Goal: Information Seeking & Learning: Learn about a topic

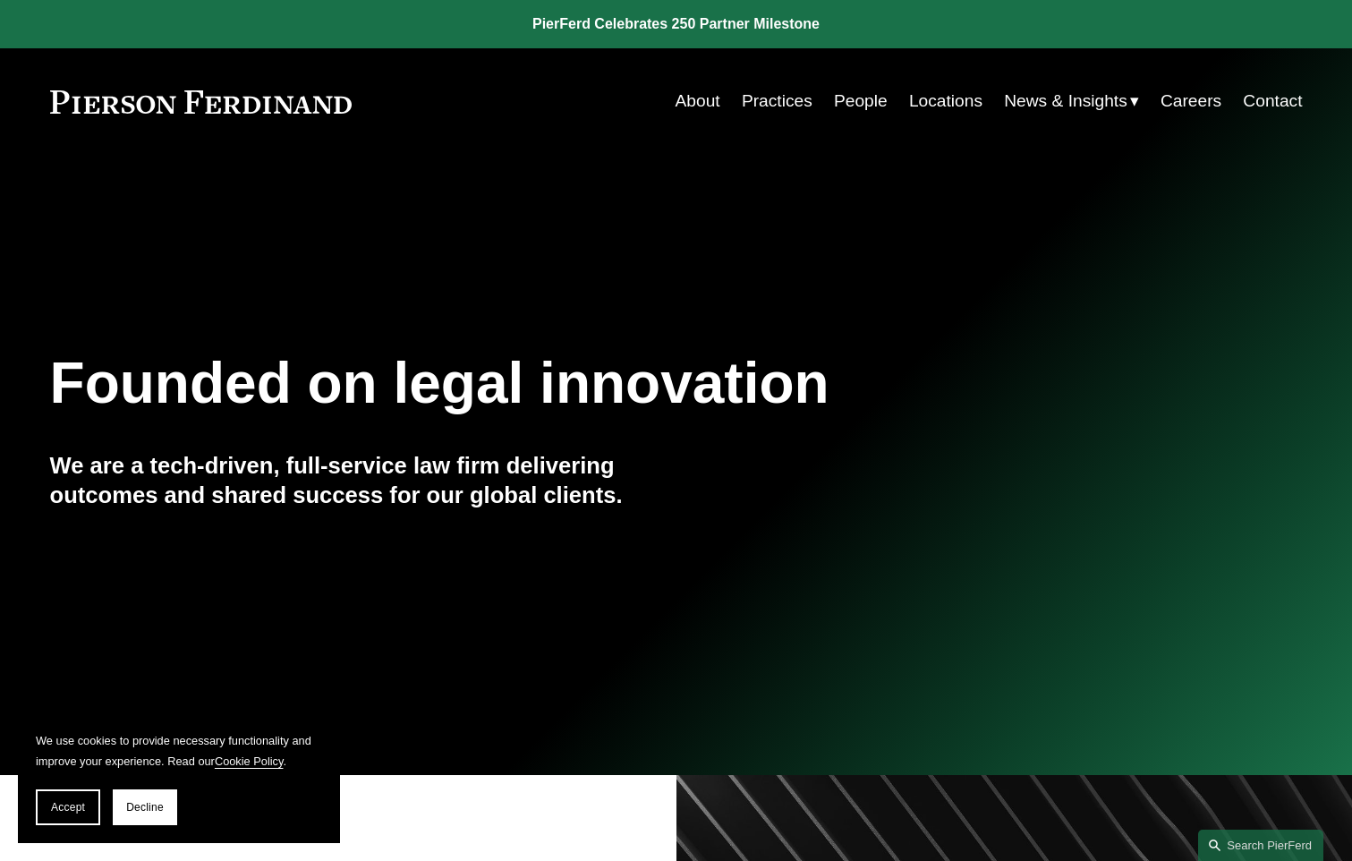
click at [857, 104] on link "People" at bounding box center [861, 101] width 54 height 34
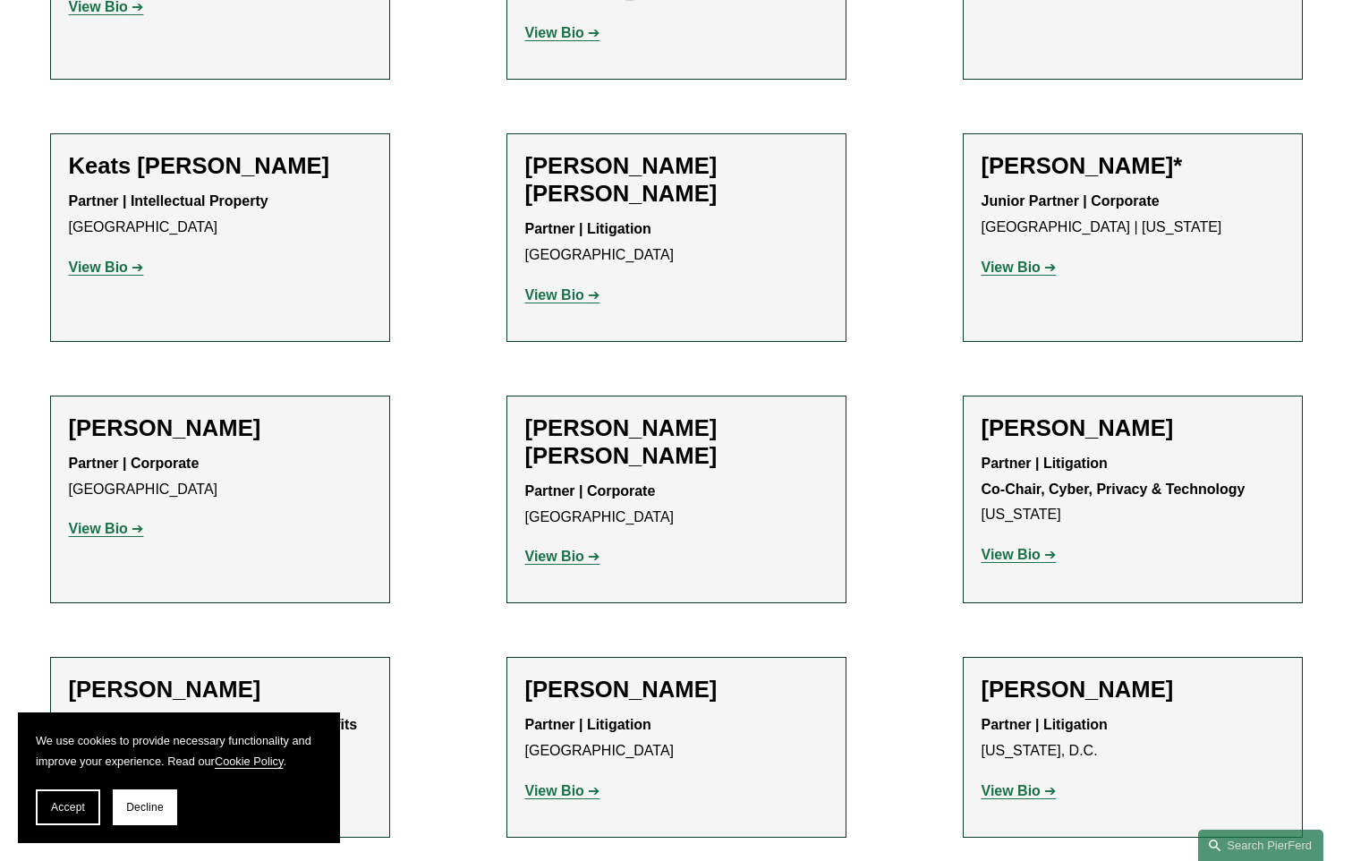
scroll to position [17091, 0]
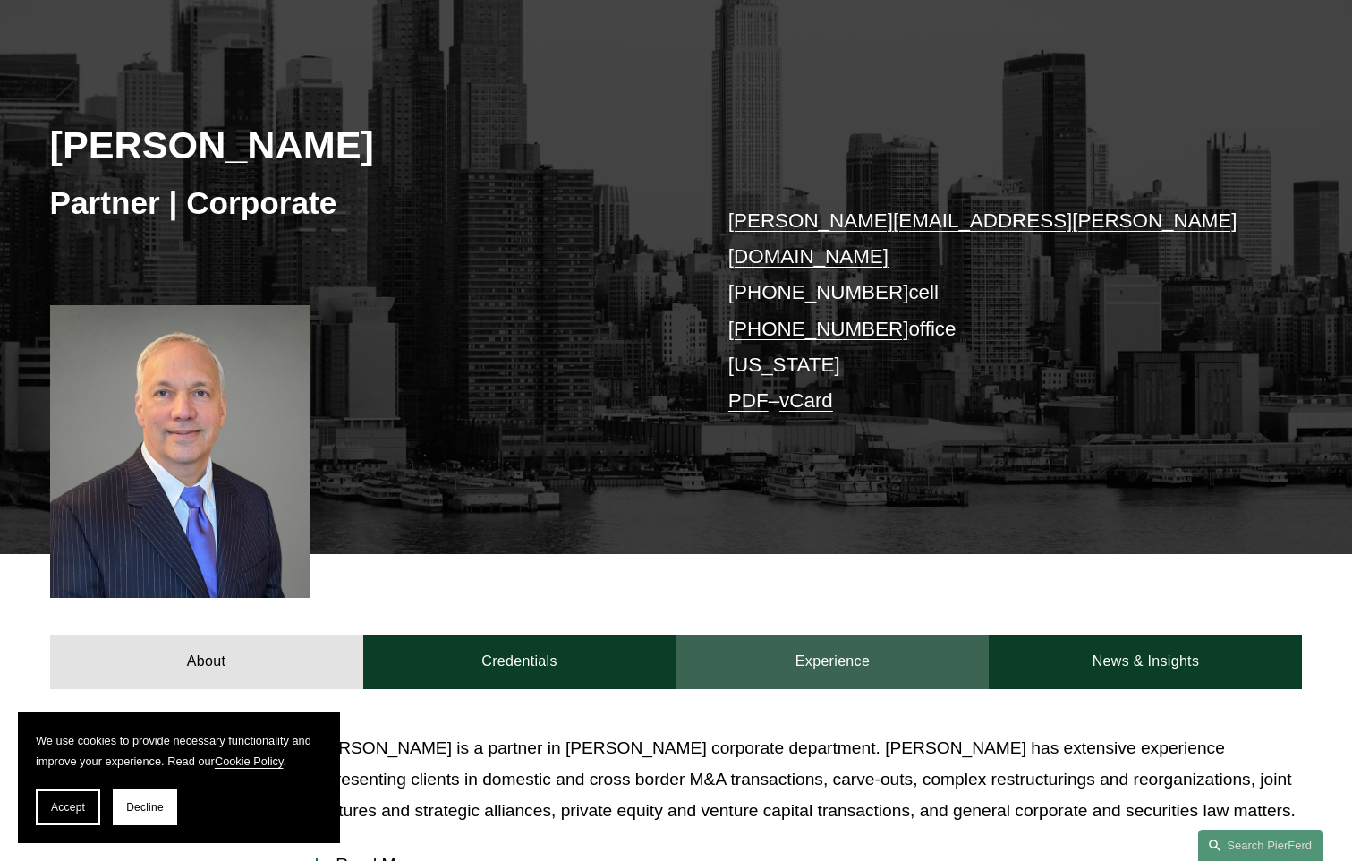
scroll to position [449, 0]
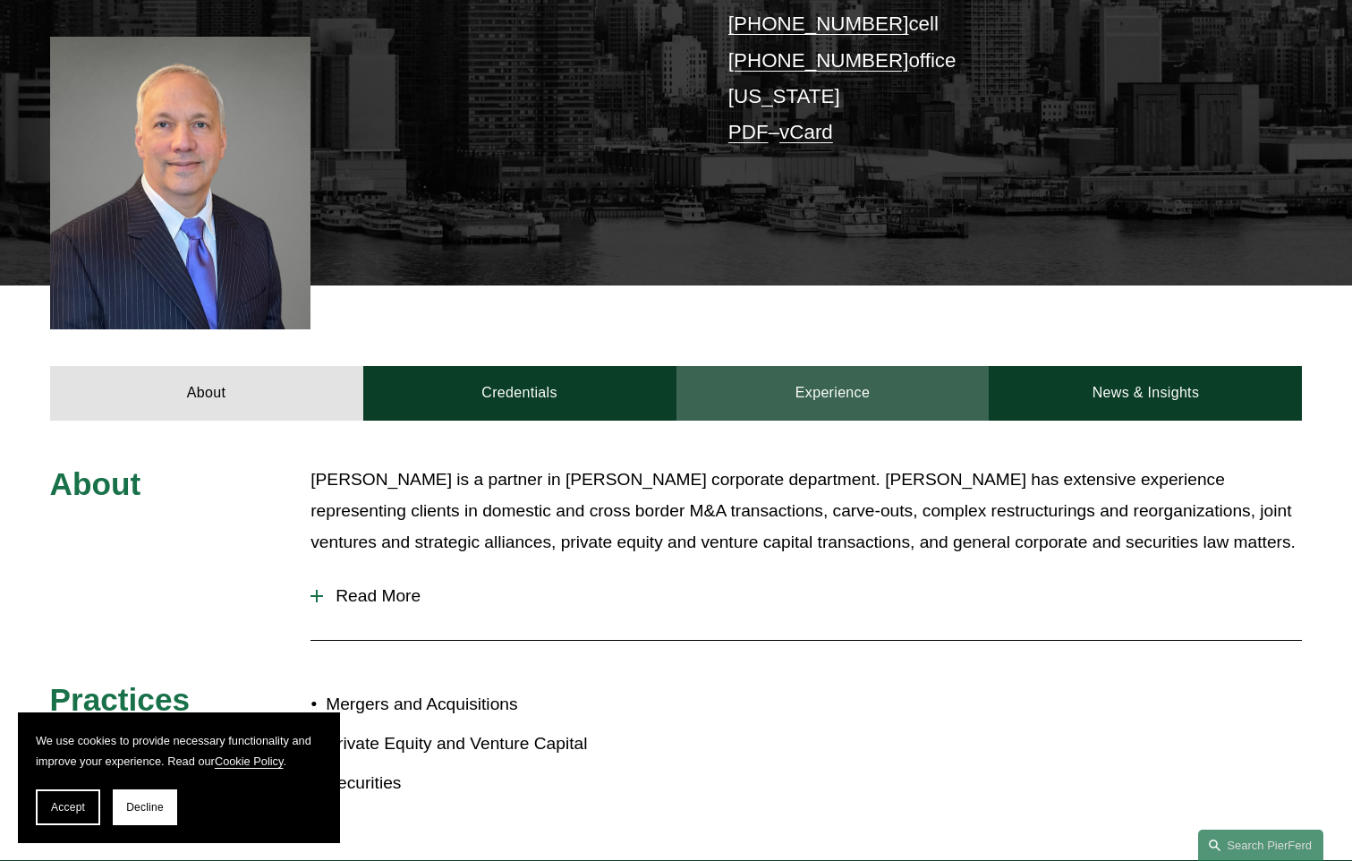
click at [836, 366] on link "Experience" at bounding box center [832, 393] width 313 height 54
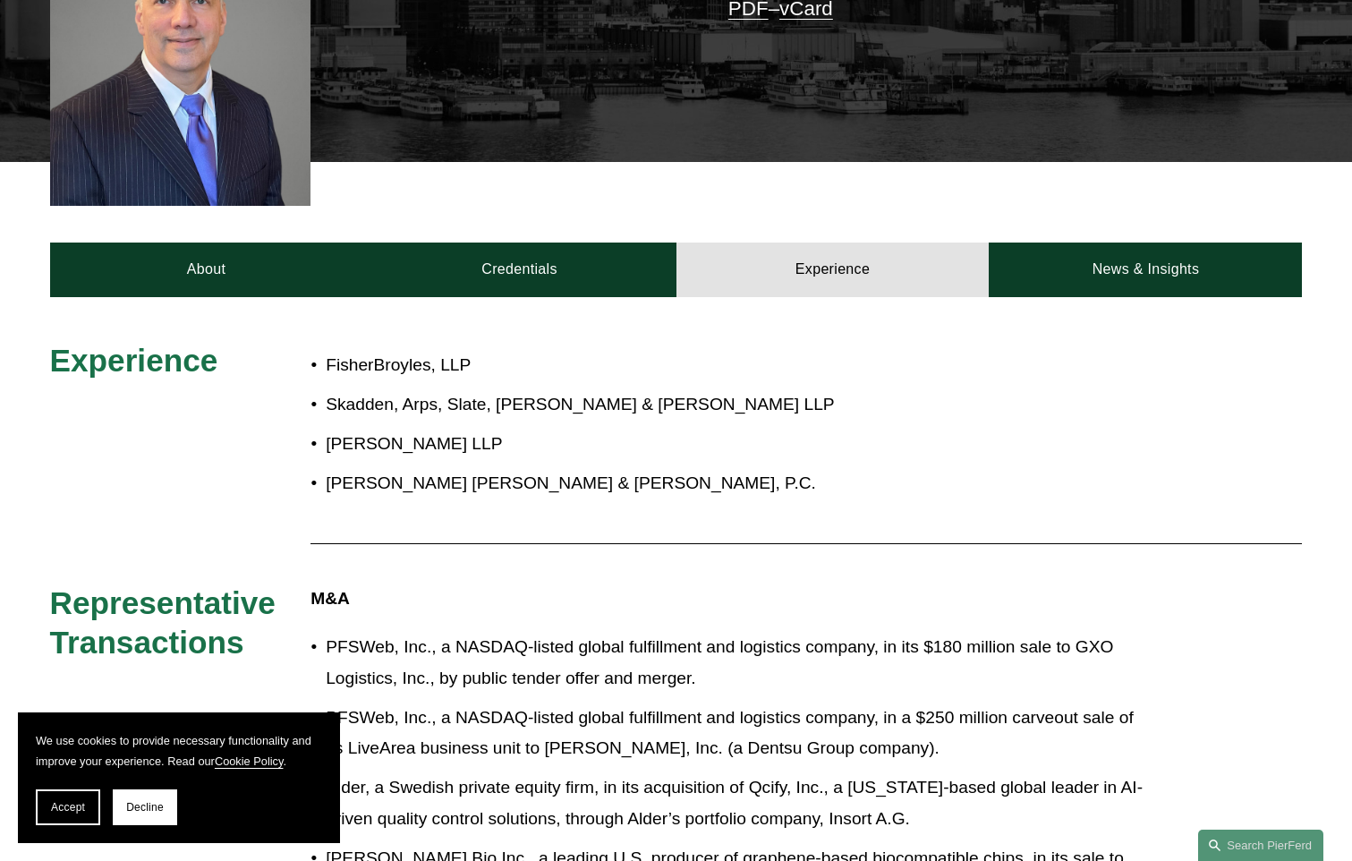
scroll to position [557, 0]
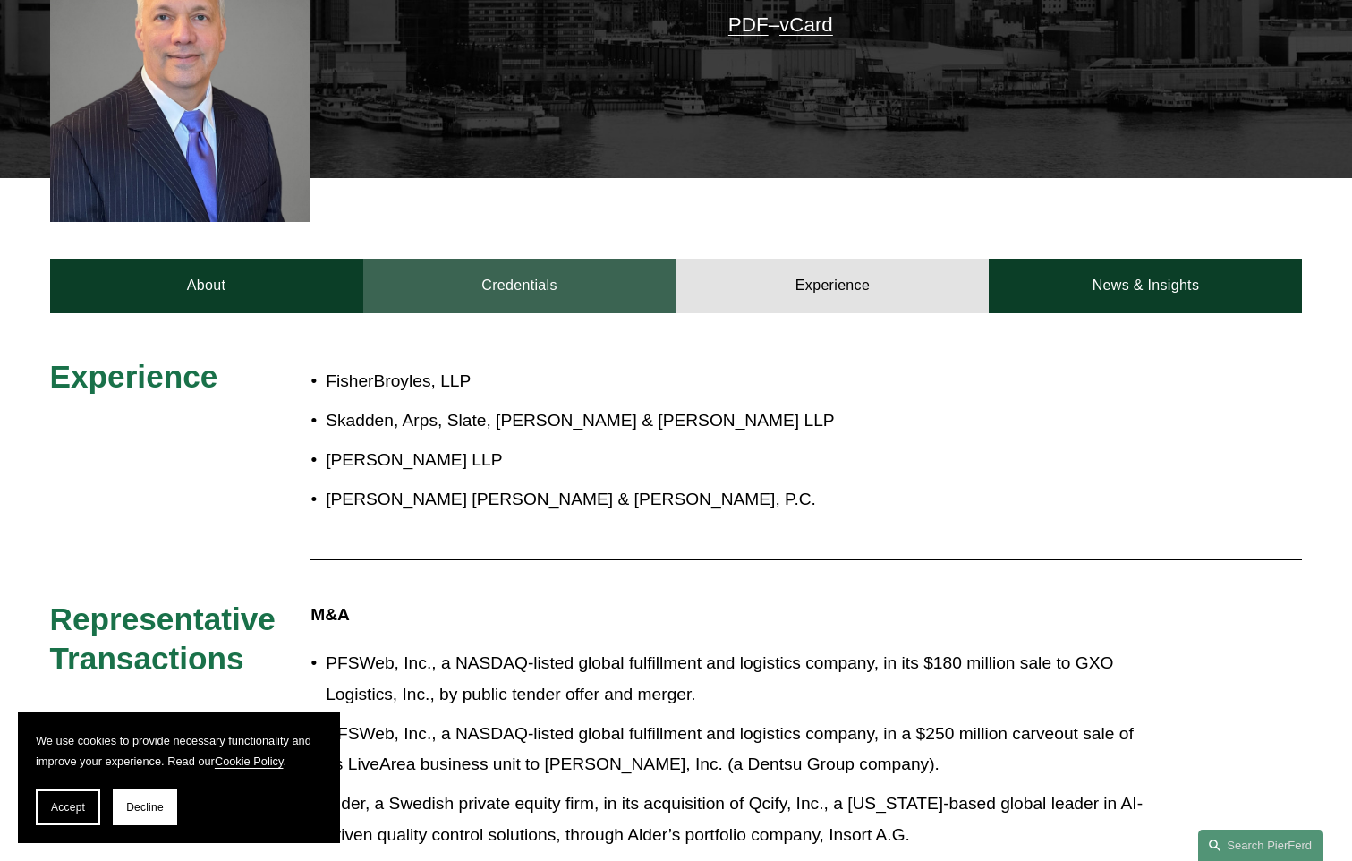
click at [601, 277] on link "Credentials" at bounding box center [519, 286] width 313 height 54
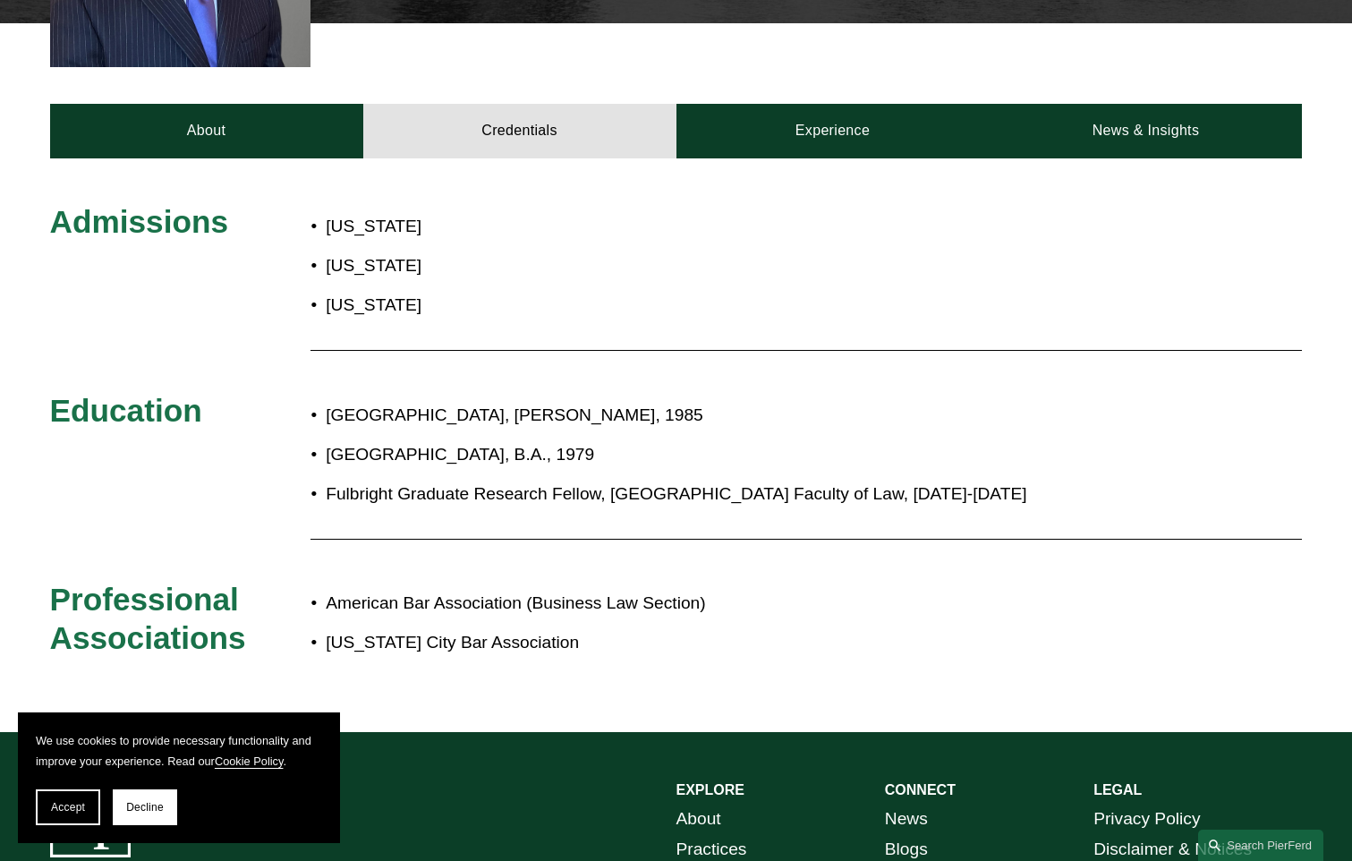
scroll to position [736, 0]
